Goal: Learn about a topic

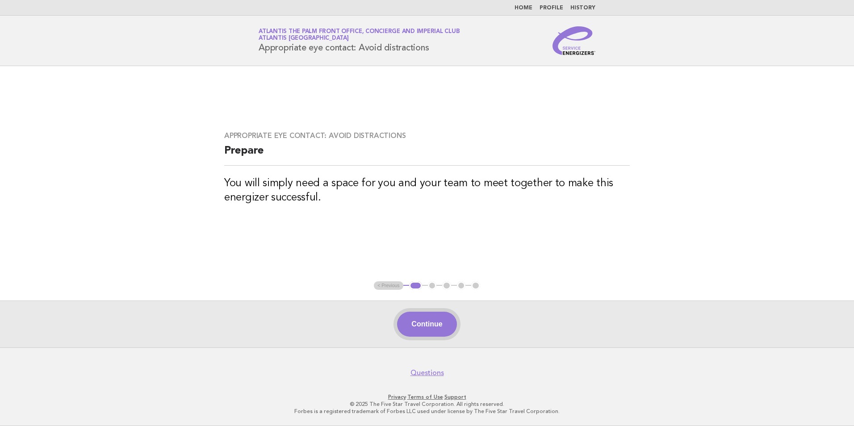
click at [424, 329] on button "Continue" at bounding box center [426, 324] width 59 height 25
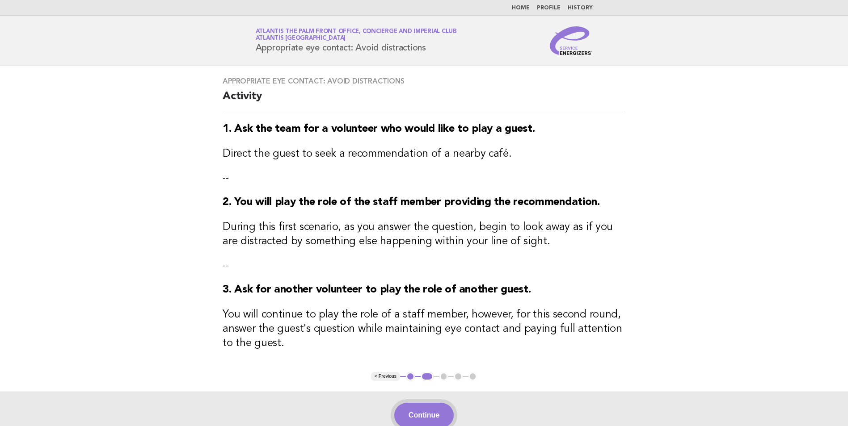
click at [432, 409] on button "Continue" at bounding box center [423, 415] width 59 height 25
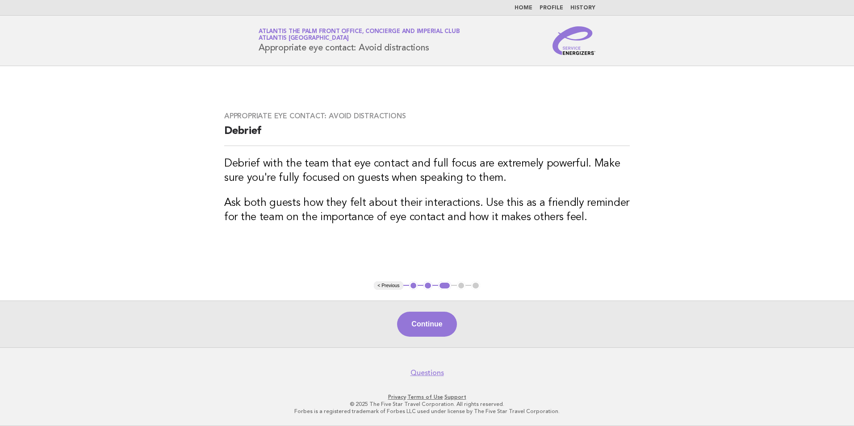
click at [442, 340] on div "Continue" at bounding box center [427, 324] width 854 height 47
click at [442, 336] on button "Continue" at bounding box center [426, 324] width 59 height 25
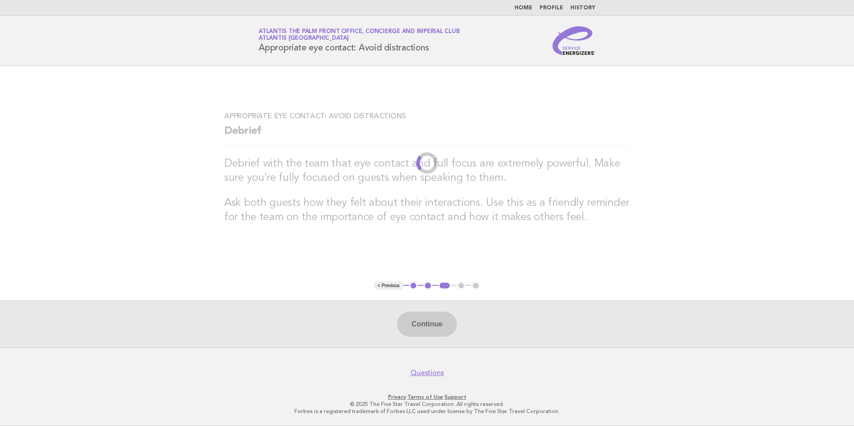
click at [442, 336] on div "Continue" at bounding box center [427, 324] width 854 height 47
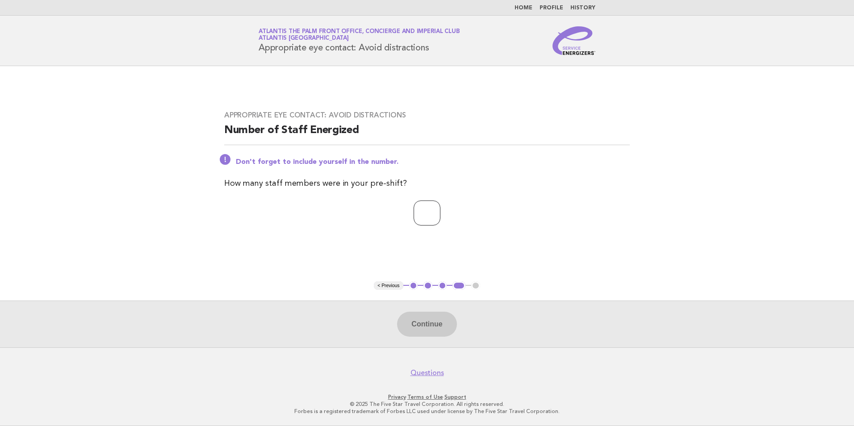
click at [441, 207] on input "number" at bounding box center [427, 213] width 27 height 25
type input "**"
click at [424, 325] on button "Continue" at bounding box center [426, 324] width 59 height 25
